Goal: Task Accomplishment & Management: Use online tool/utility

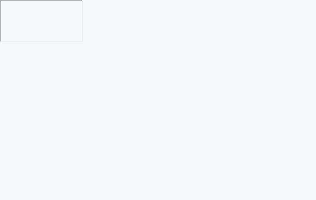
drag, startPoint x: 108, startPoint y: 58, endPoint x: 65, endPoint y: 54, distance: 42.8
click at [65, 58] on html at bounding box center [158, 100] width 316 height 200
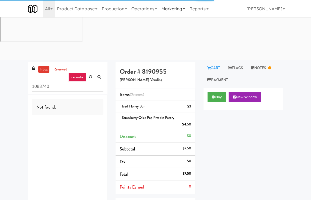
drag, startPoint x: 14, startPoint y: 40, endPoint x: 165, endPoint y: 3, distance: 155.3
click at [2, 62] on div "inbox reviewed recent all unclear take inventory issue suspicious failed recent…" at bounding box center [155, 155] width 311 height 187
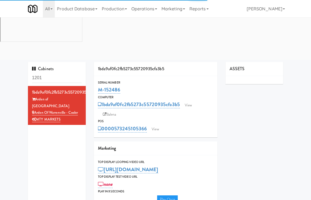
type input "3"
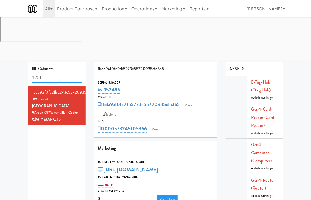
click at [50, 73] on input "1201" at bounding box center [57, 78] width 50 height 10
paste input "Holiday Inn Time Square Drink"
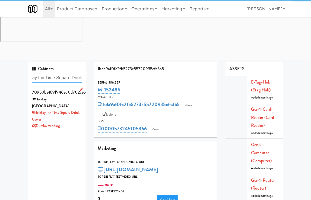
type input "Holiday Inn Time Square Drink"
drag, startPoint x: 71, startPoint y: 72, endPoint x: 131, endPoint y: 54, distance: 62.6
click at [71, 109] on div "Holiday Inn Time Square Drink Cooler" at bounding box center [57, 115] width 50 height 13
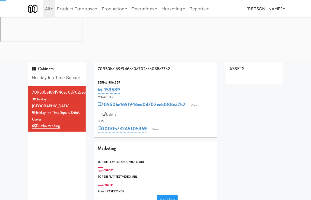
type input "3"
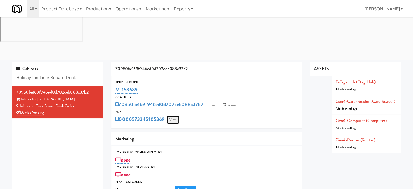
click at [172, 116] on link "View" at bounding box center [173, 120] width 12 height 8
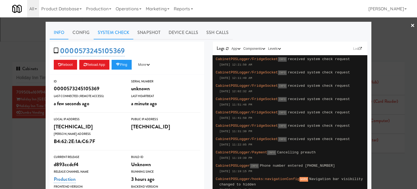
click at [111, 32] on link "System Check" at bounding box center [114, 33] width 40 height 14
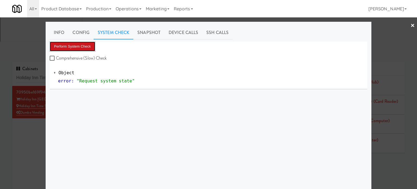
click at [74, 47] on button "Perform System Check" at bounding box center [73, 47] width 46 height 10
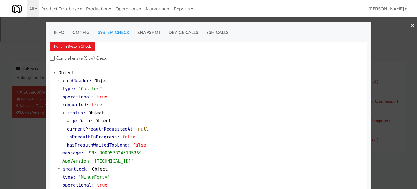
drag, startPoint x: 14, startPoint y: 132, endPoint x: 47, endPoint y: 103, distance: 43.5
click at [17, 129] on div at bounding box center [208, 94] width 417 height 189
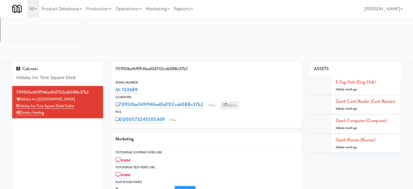
click at [231, 101] on link "Balena" at bounding box center [229, 105] width 19 height 8
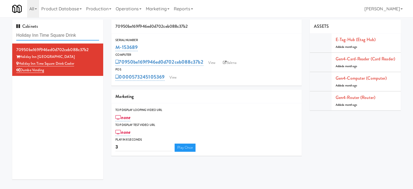
click at [66, 38] on input "Holiday Inn Time Square Drink" at bounding box center [57, 35] width 83 height 10
click at [65, 38] on input "Holiday Inn Time Square Drink" at bounding box center [57, 35] width 83 height 10
paste input "70 Cap - Pantry"
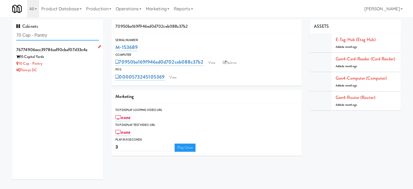
type input "70 Cap - Pantry"
drag, startPoint x: 94, startPoint y: 62, endPoint x: 108, endPoint y: 67, distance: 14.7
click at [94, 64] on div "70 Cap - Pantry" at bounding box center [57, 63] width 83 height 7
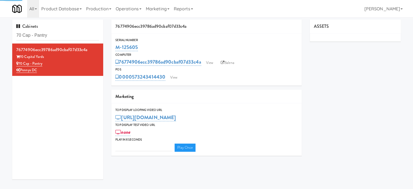
type input "3"
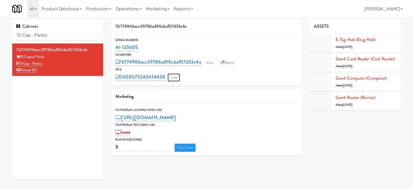
drag, startPoint x: 175, startPoint y: 78, endPoint x: 177, endPoint y: 77, distance: 3.1
click at [175, 78] on link "View" at bounding box center [174, 77] width 12 height 8
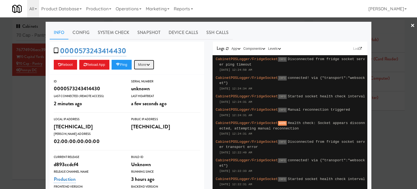
click at [149, 65] on icon "button" at bounding box center [148, 65] width 4 height 4
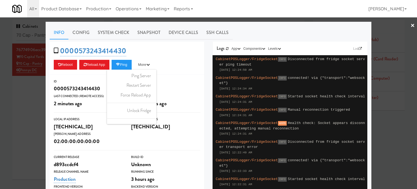
click at [185, 57] on div "0000573243414430 Reboot Reload App Ping More Ping Server Restart Server Force R…" at bounding box center [127, 58] width 155 height 33
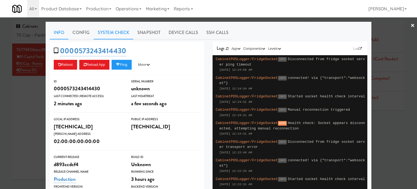
click at [113, 32] on link "System Check" at bounding box center [114, 33] width 40 height 14
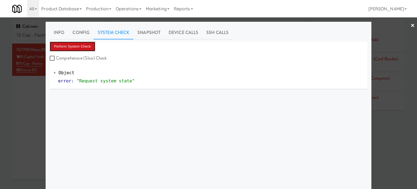
click at [81, 48] on button "Perform System Check" at bounding box center [73, 47] width 46 height 10
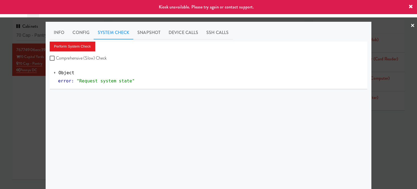
click at [15, 100] on div at bounding box center [208, 94] width 417 height 189
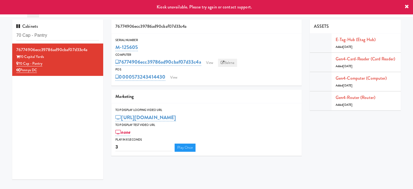
click at [230, 64] on link "Balena" at bounding box center [227, 63] width 19 height 8
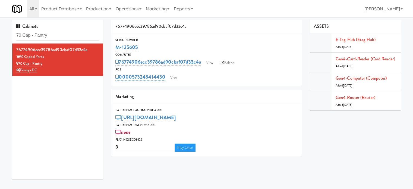
drag, startPoint x: 140, startPoint y: 46, endPoint x: 114, endPoint y: 48, distance: 26.2
click at [114, 48] on div "Serial Number M-125605" at bounding box center [206, 44] width 190 height 15
copy link "M-125605"
click at [62, 35] on input "70 Cap - Pantry" at bounding box center [57, 35] width 83 height 10
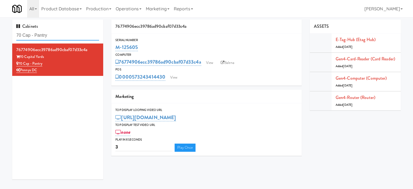
click at [62, 35] on input "70 Cap - Pantry" at bounding box center [57, 35] width 83 height 10
paste input "Arden of Warrenville - Cooler"
click at [73, 33] on input "70 Cap - Arden of [GEOGRAPHIC_DATA] - Cooler" at bounding box center [57, 35] width 83 height 10
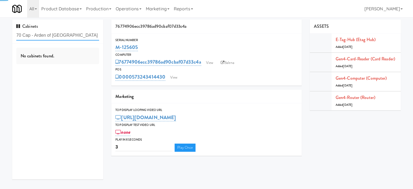
click at [73, 33] on input "70 Cap - Arden of [GEOGRAPHIC_DATA] - Cooler" at bounding box center [57, 35] width 83 height 10
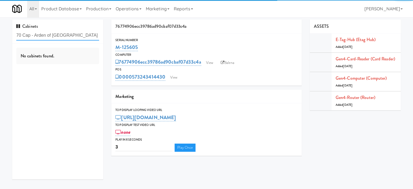
paste input "text"
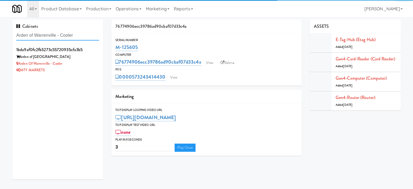
type input "Arden of Warrenville - Cooler"
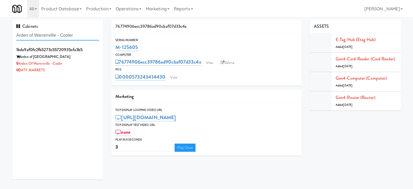
click at [82, 39] on input "Arden of Warrenville - Cooler" at bounding box center [57, 35] width 83 height 10
click at [81, 34] on input "Arden of Warrenville - Cooler" at bounding box center [57, 35] width 83 height 10
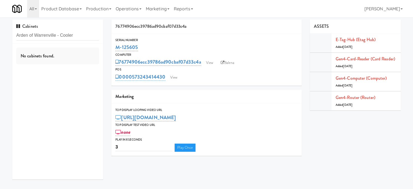
click at [84, 70] on div "No cabinets found." at bounding box center [57, 111] width 91 height 136
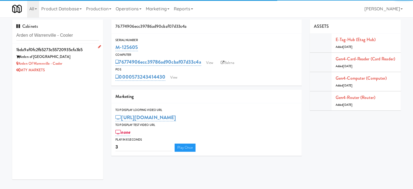
click at [86, 67] on div "MTY MARKETS" at bounding box center [57, 70] width 83 height 7
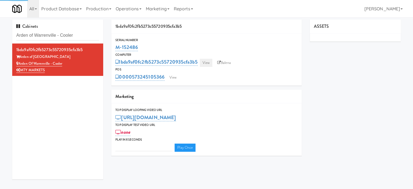
type input "3"
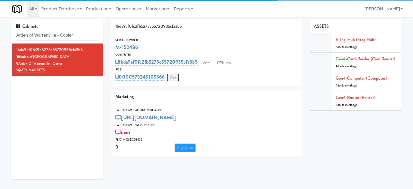
click at [172, 78] on link "View" at bounding box center [173, 77] width 12 height 8
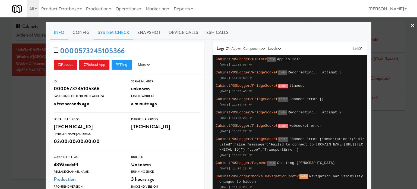
click at [110, 34] on link "System Check" at bounding box center [114, 33] width 40 height 14
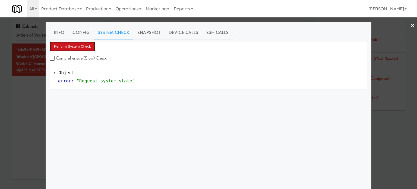
click at [83, 47] on button "Perform System Check" at bounding box center [73, 47] width 46 height 10
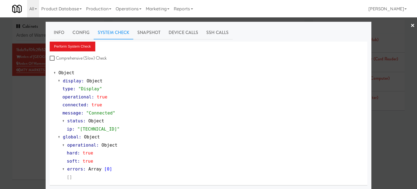
click at [29, 107] on div at bounding box center [208, 94] width 417 height 189
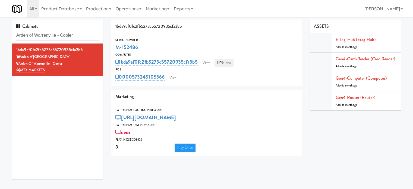
click at [230, 62] on link "Balena" at bounding box center [224, 63] width 19 height 8
